Goal: Information Seeking & Learning: Understand process/instructions

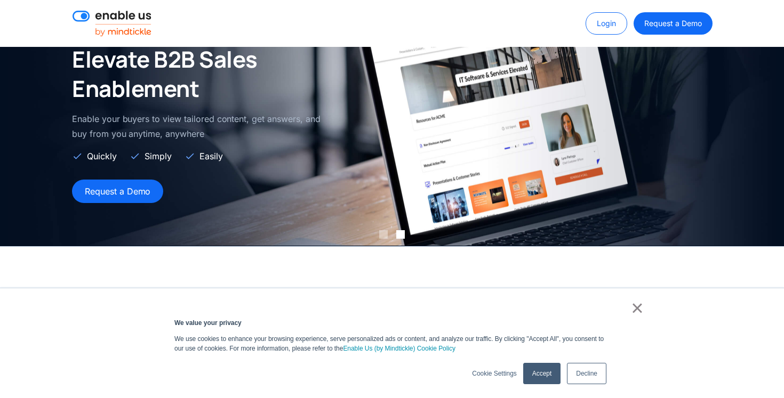
scroll to position [125, 0]
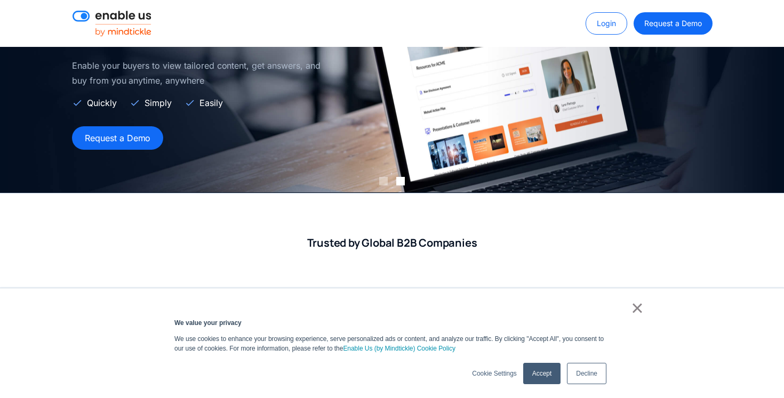
click at [588, 377] on link "Decline" at bounding box center [586, 373] width 39 height 21
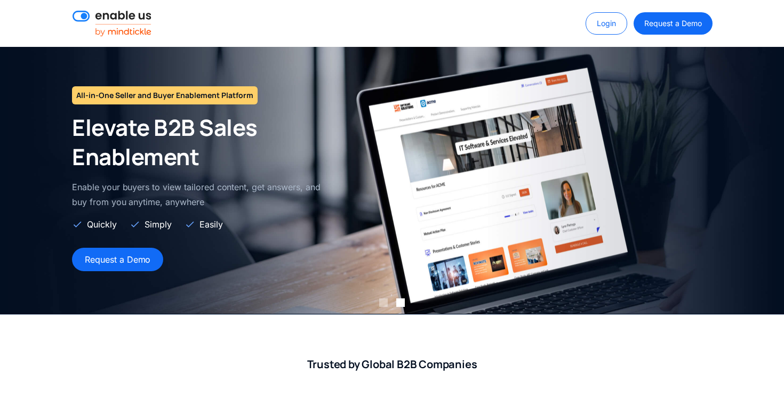
scroll to position [6, 0]
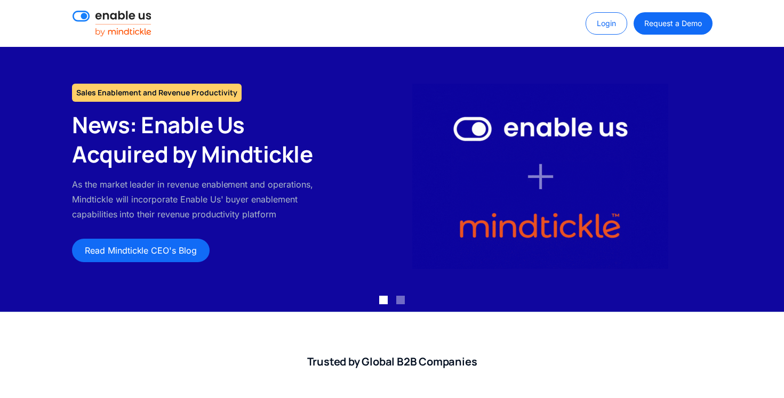
click at [116, 15] on img at bounding box center [112, 24] width 79 height 26
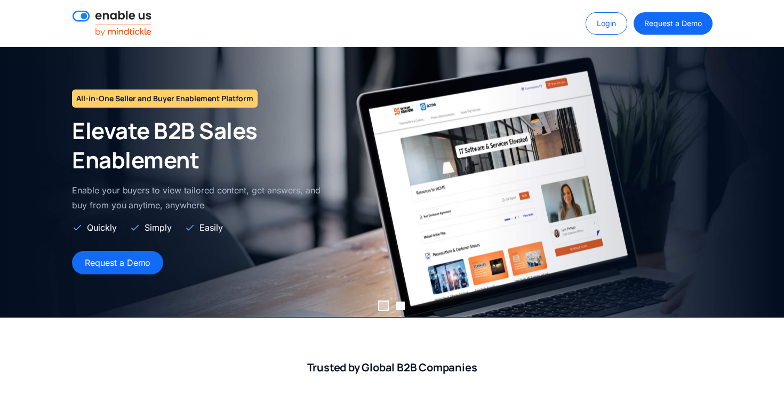
click at [383, 305] on div "Show slide 1 of 2" at bounding box center [383, 306] width 9 height 9
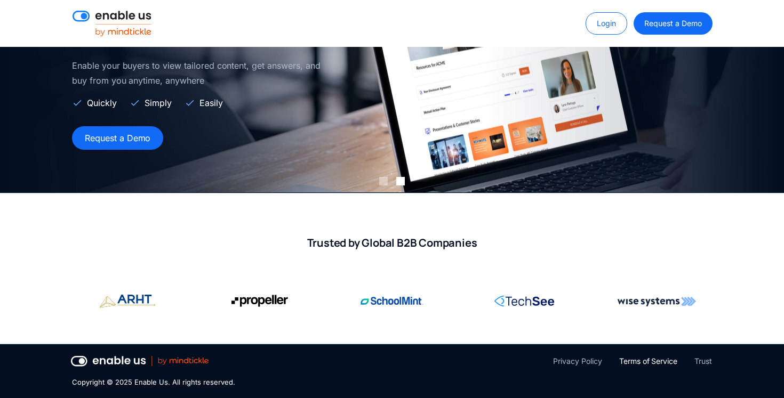
click at [631, 358] on div "Terms of Service" at bounding box center [648, 361] width 58 height 13
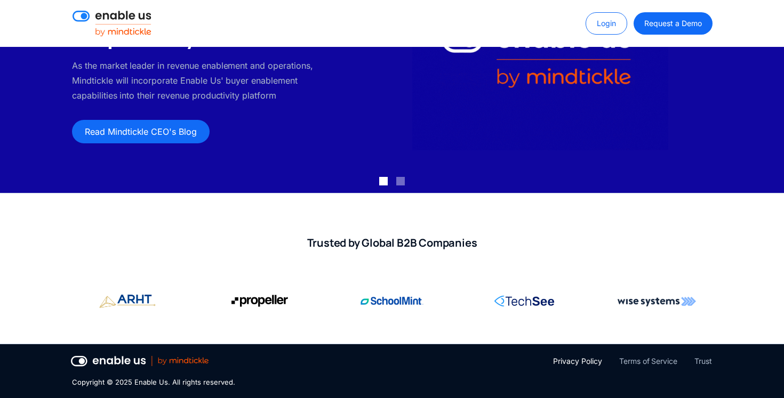
click at [572, 359] on div "Privacy Policy" at bounding box center [577, 361] width 49 height 13
click at [709, 363] on div "Trust" at bounding box center [703, 361] width 18 height 13
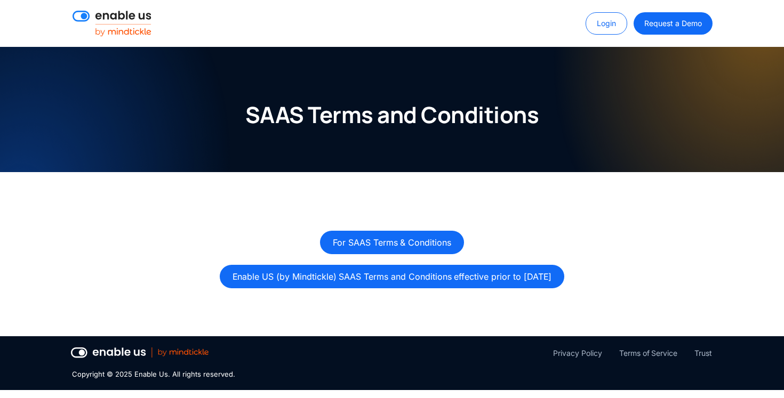
click at [426, 166] on div "SAAS Terms and Conditions" at bounding box center [392, 109] width 784 height 125
click at [428, 237] on link "For SAAS Terms & Conditions" at bounding box center [392, 241] width 144 height 23
